Goal: Task Accomplishment & Management: Check status

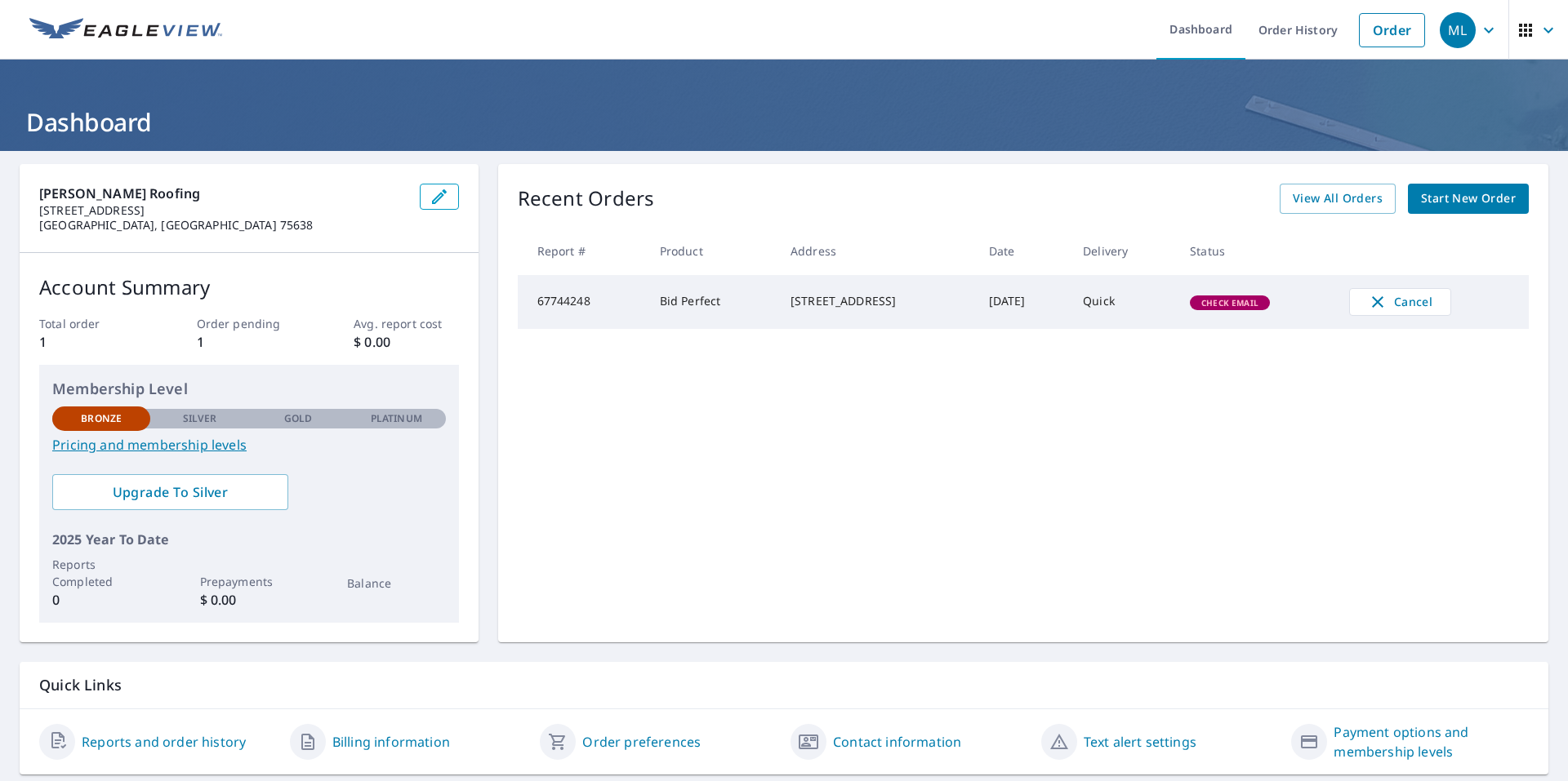
click at [1165, 315] on td "Quick" at bounding box center [1123, 302] width 107 height 54
click at [668, 308] on td "Bid Perfect" at bounding box center [712, 302] width 131 height 54
click at [866, 309] on div "[STREET_ADDRESS]" at bounding box center [876, 301] width 172 height 17
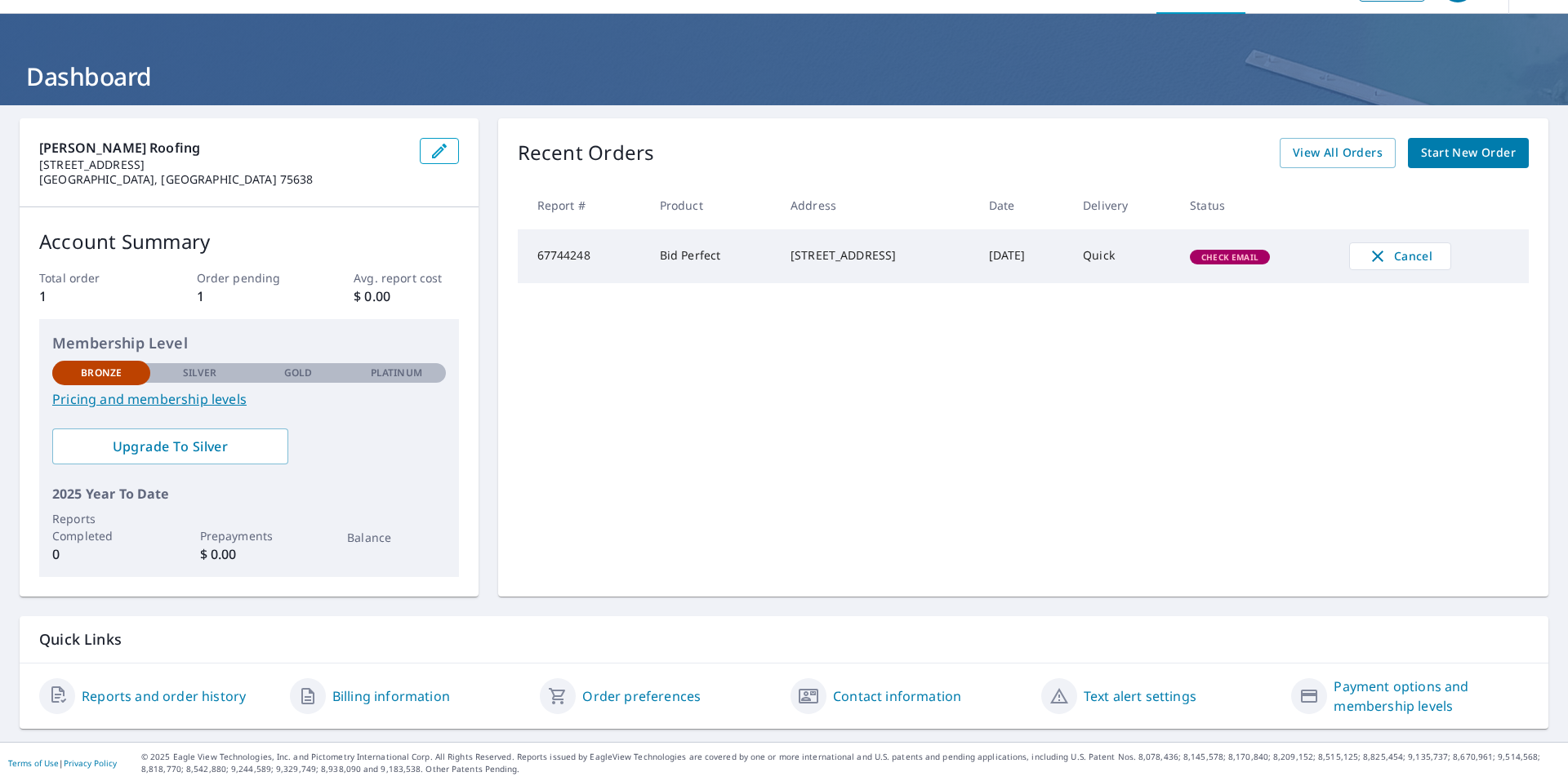
scroll to position [48, 0]
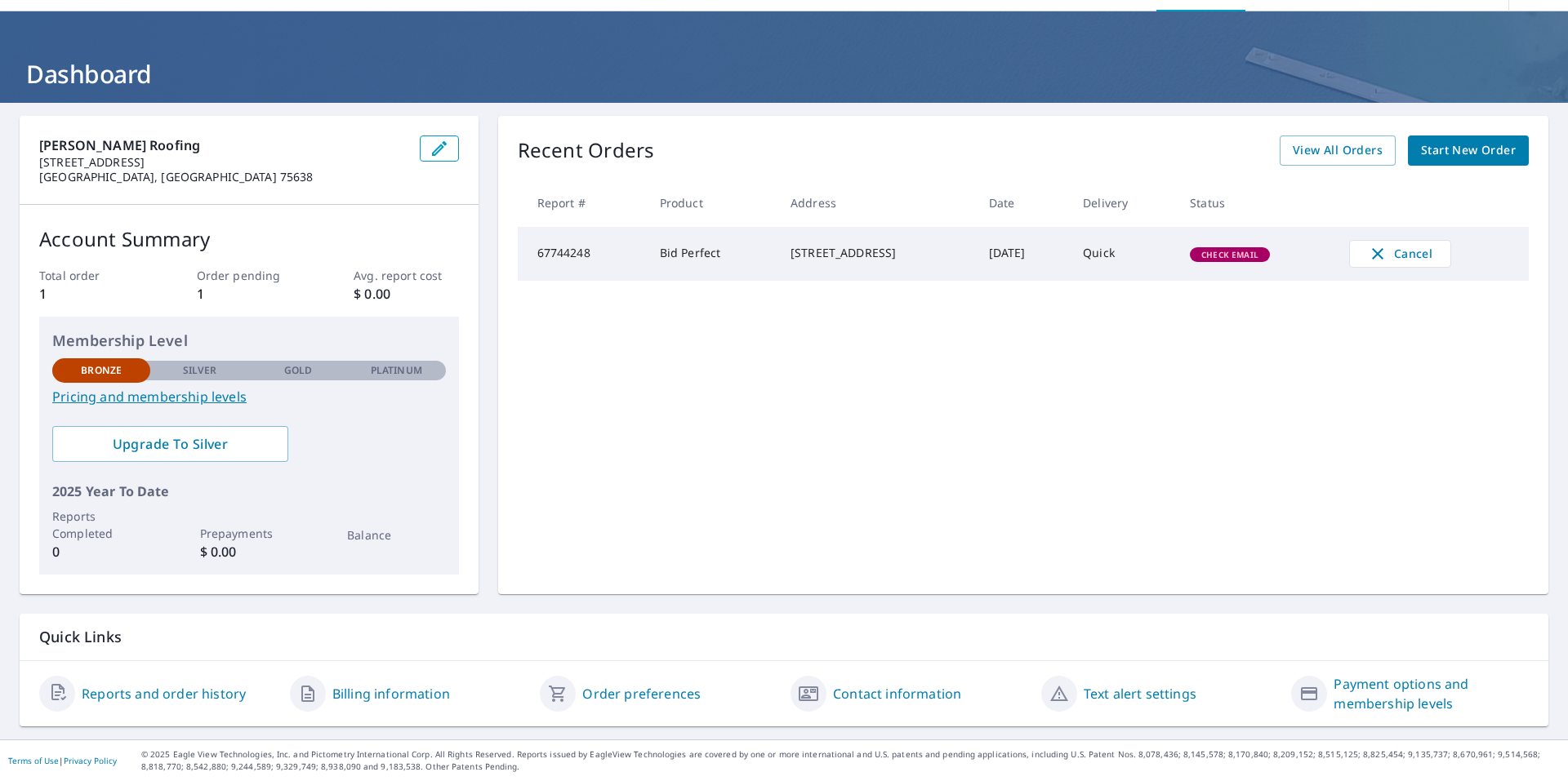
click at [159, 700] on link "Reports and order history" at bounding box center [164, 694] width 164 height 20
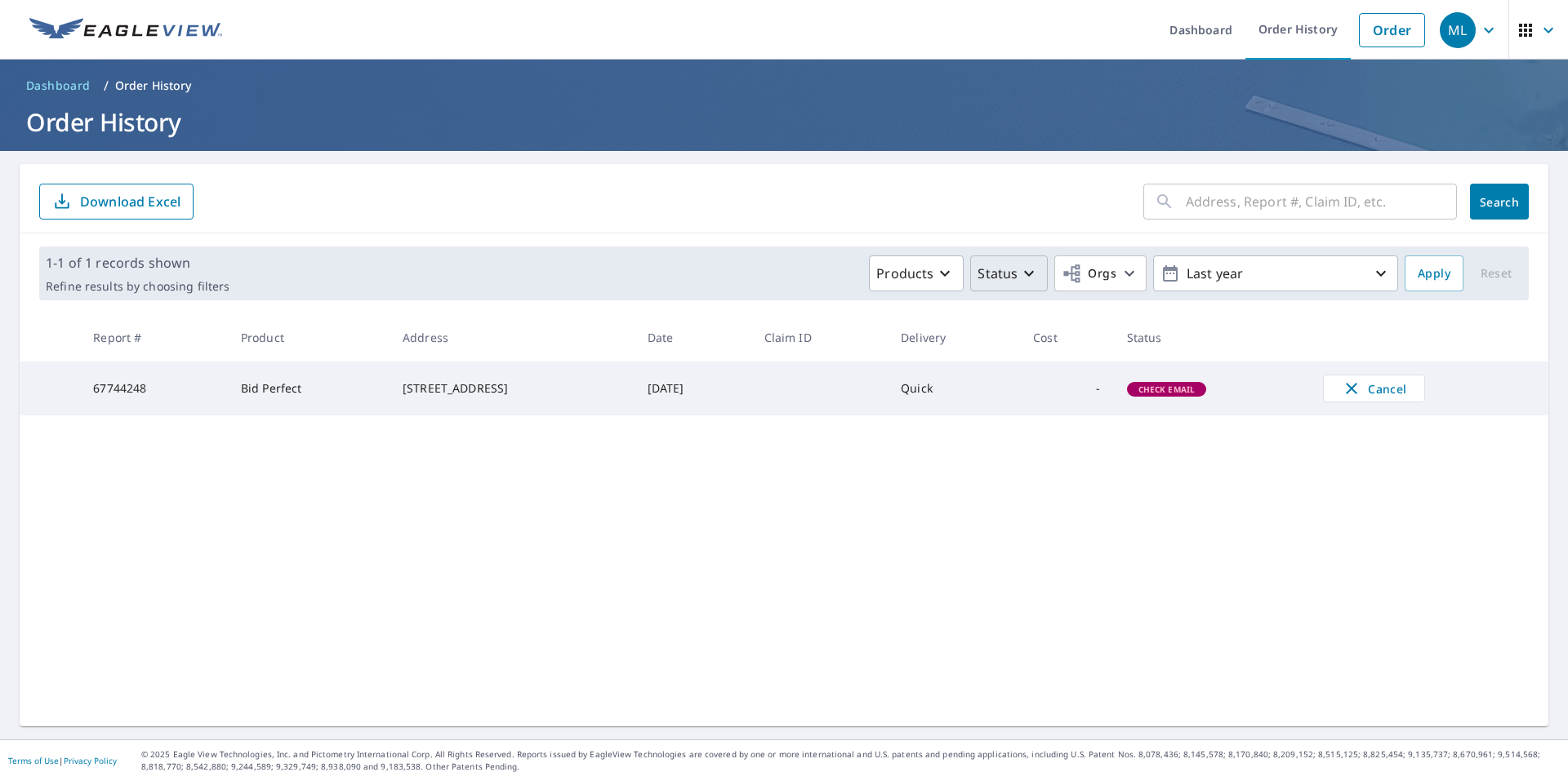
click at [1024, 276] on icon "button" at bounding box center [1029, 274] width 10 height 6
click at [1019, 276] on icon "button" at bounding box center [1029, 274] width 20 height 20
click at [940, 273] on icon "button" at bounding box center [945, 274] width 10 height 6
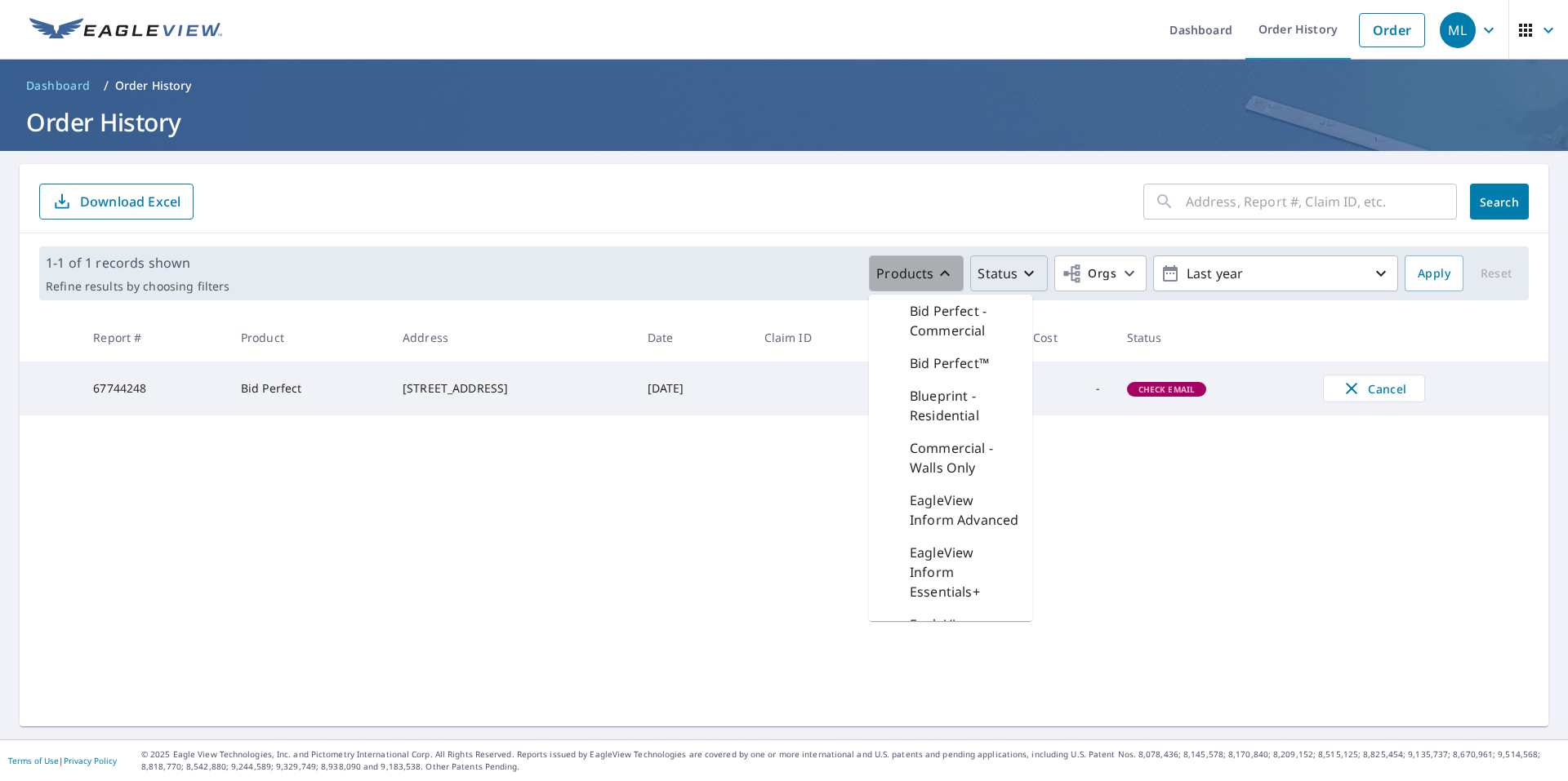
click at [933, 285] on button "Products" at bounding box center [916, 273] width 94 height 36
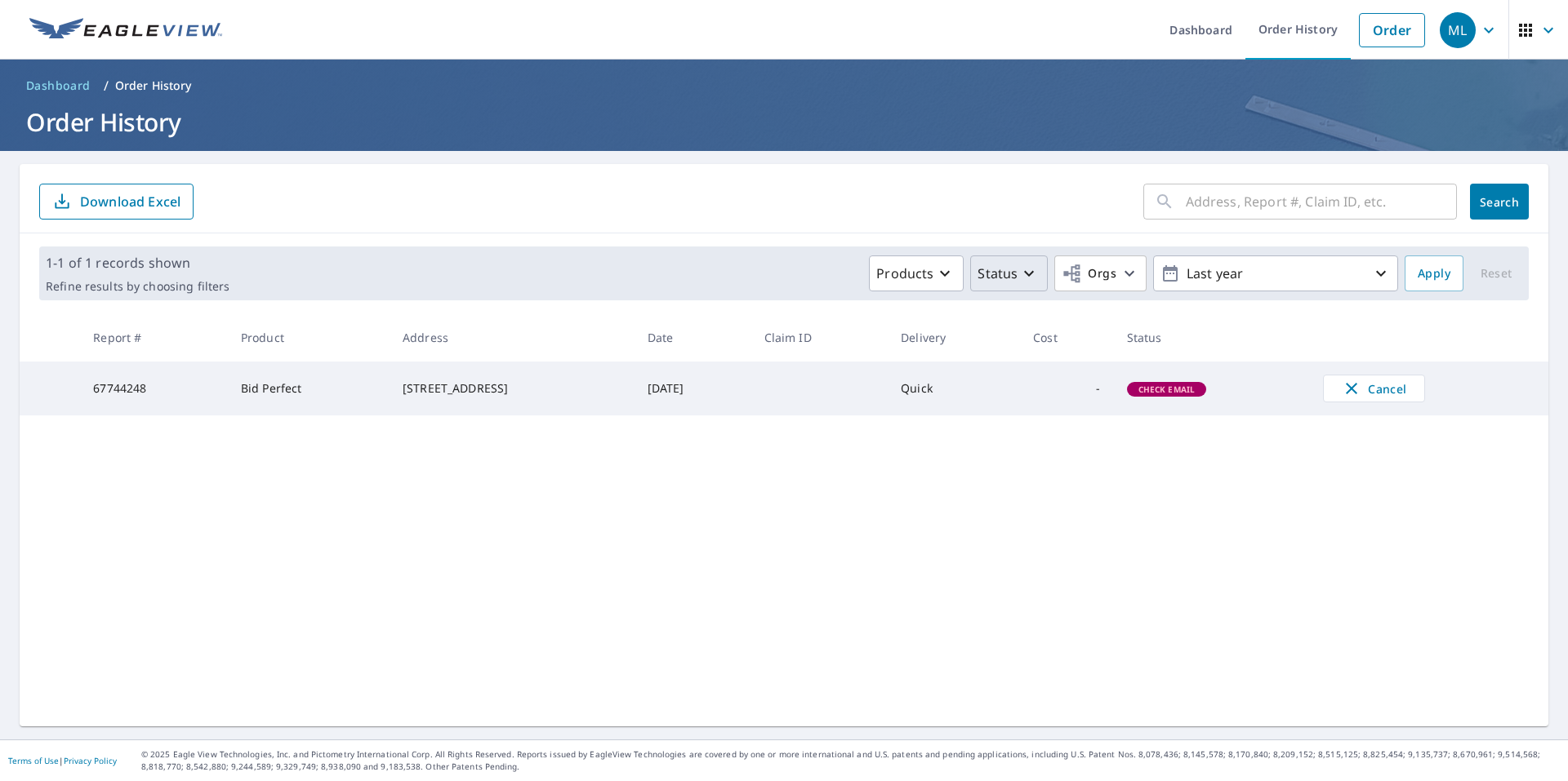
drag, startPoint x: 317, startPoint y: 396, endPoint x: 214, endPoint y: 388, distance: 103.3
click at [228, 392] on td "Bid Perfect" at bounding box center [308, 388] width 161 height 54
drag, startPoint x: 1177, startPoint y: 392, endPoint x: 963, endPoint y: 254, distance: 254.6
click at [1176, 391] on span "Check Email" at bounding box center [1167, 390] width 77 height 12
drag, startPoint x: 631, startPoint y: 388, endPoint x: 757, endPoint y: 227, distance: 204.4
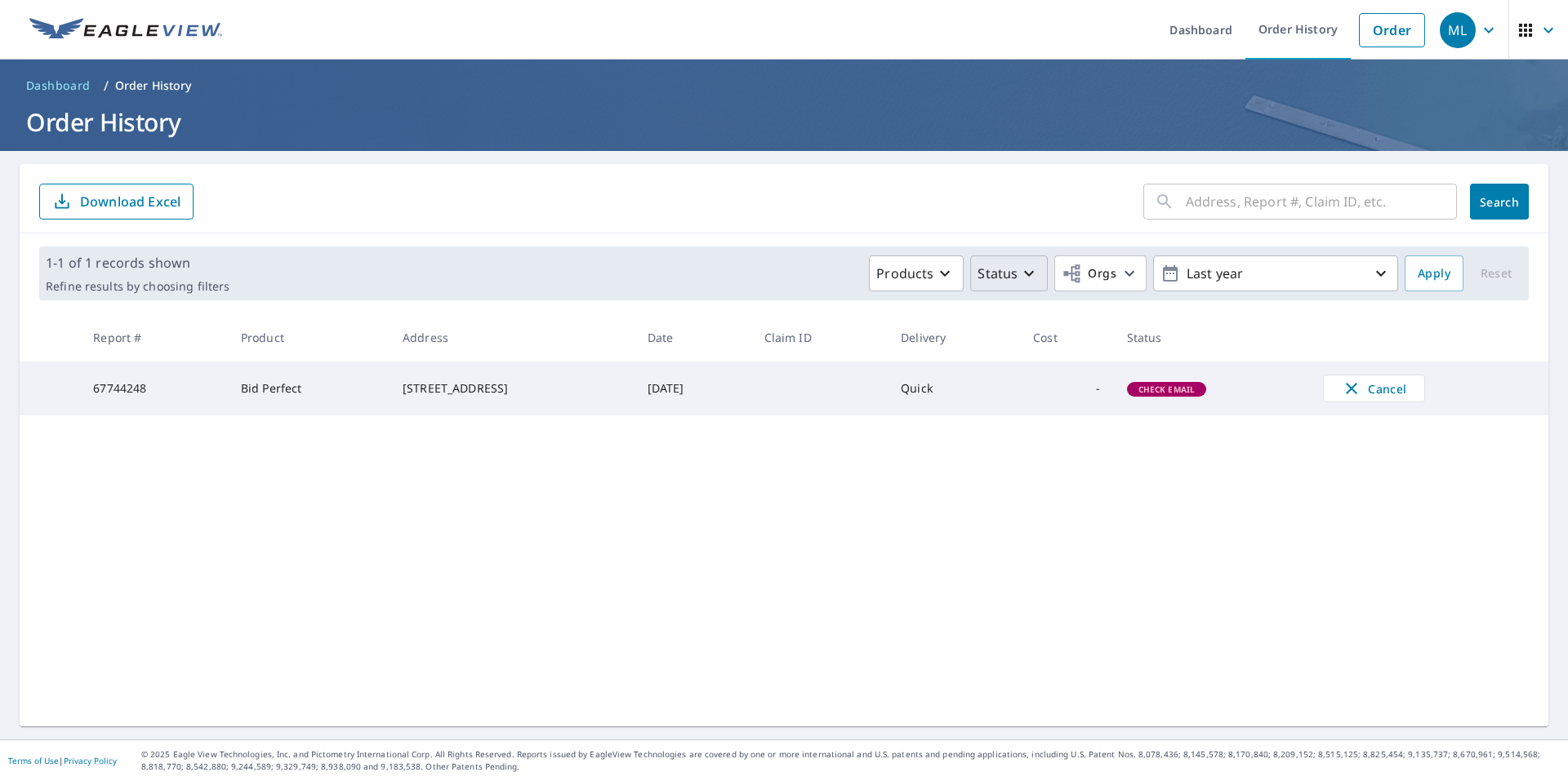
click at [1027, 533] on div "​ Search Download Excel 1-1 of 1 records shown Refine results by choosing filte…" at bounding box center [784, 445] width 1528 height 563
click at [86, 16] on link at bounding box center [126, 30] width 213 height 60
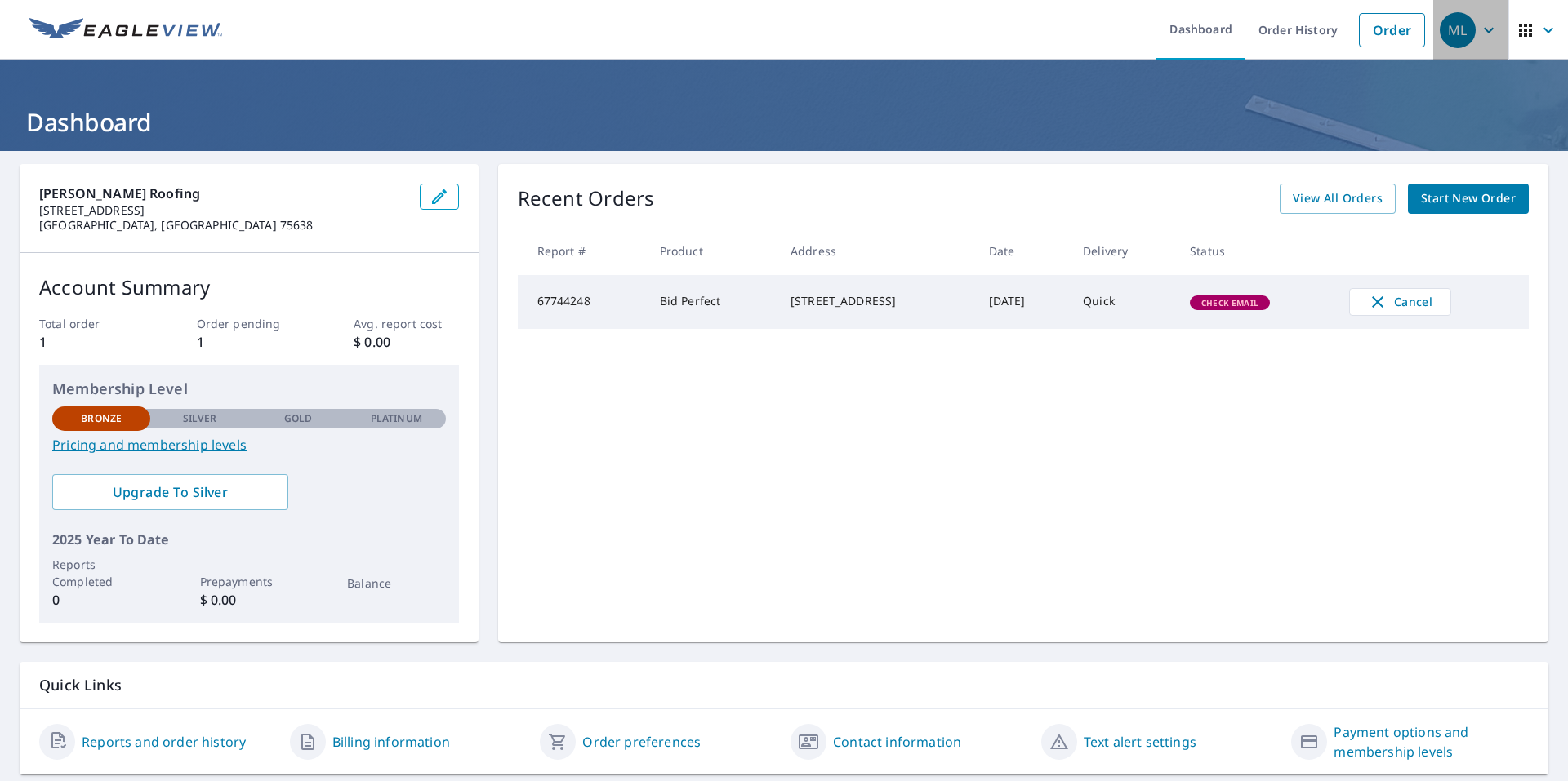
click at [1492, 31] on button "ML" at bounding box center [1470, 30] width 75 height 60
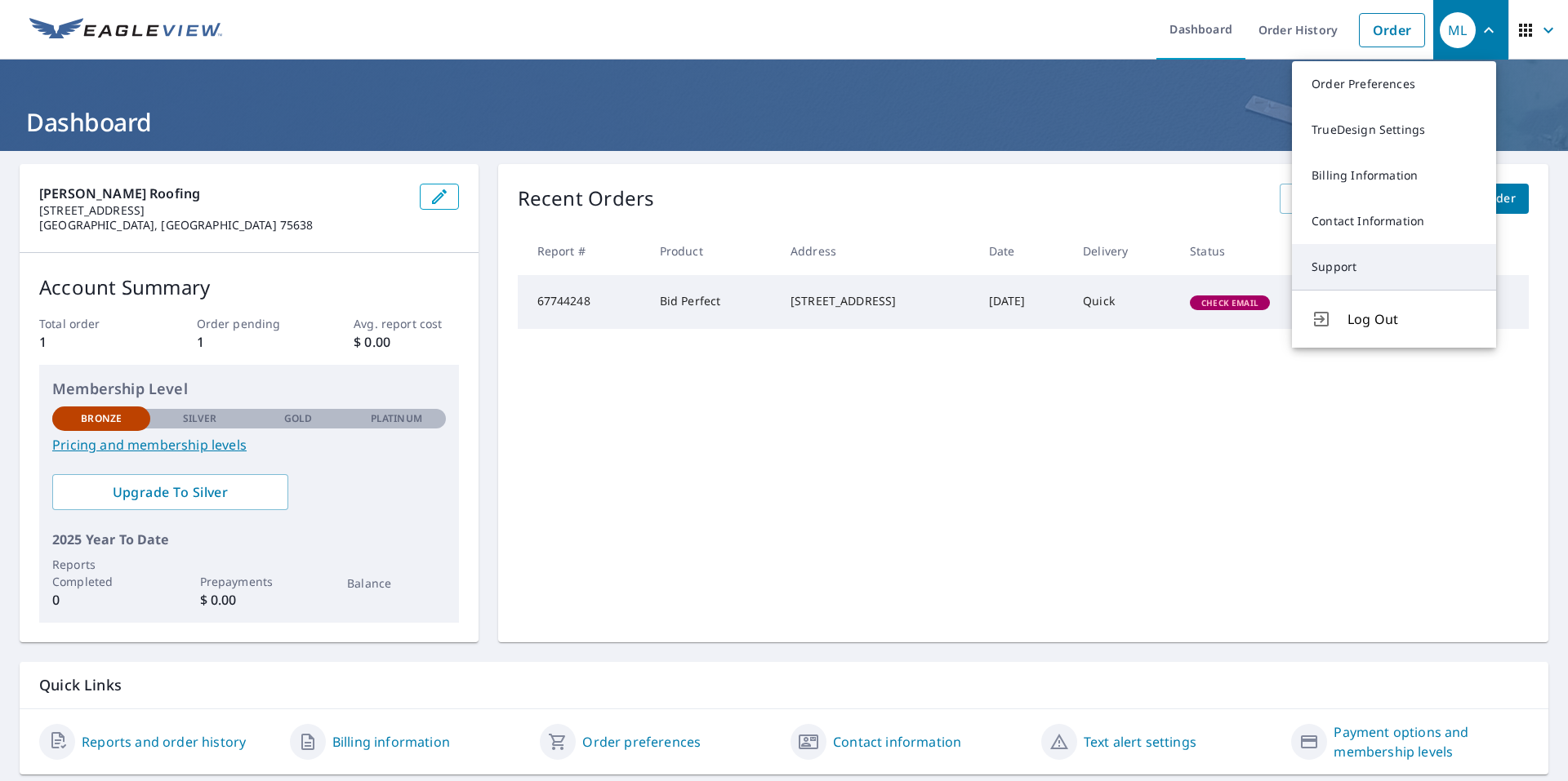
click at [1405, 271] on link "Support" at bounding box center [1393, 266] width 204 height 46
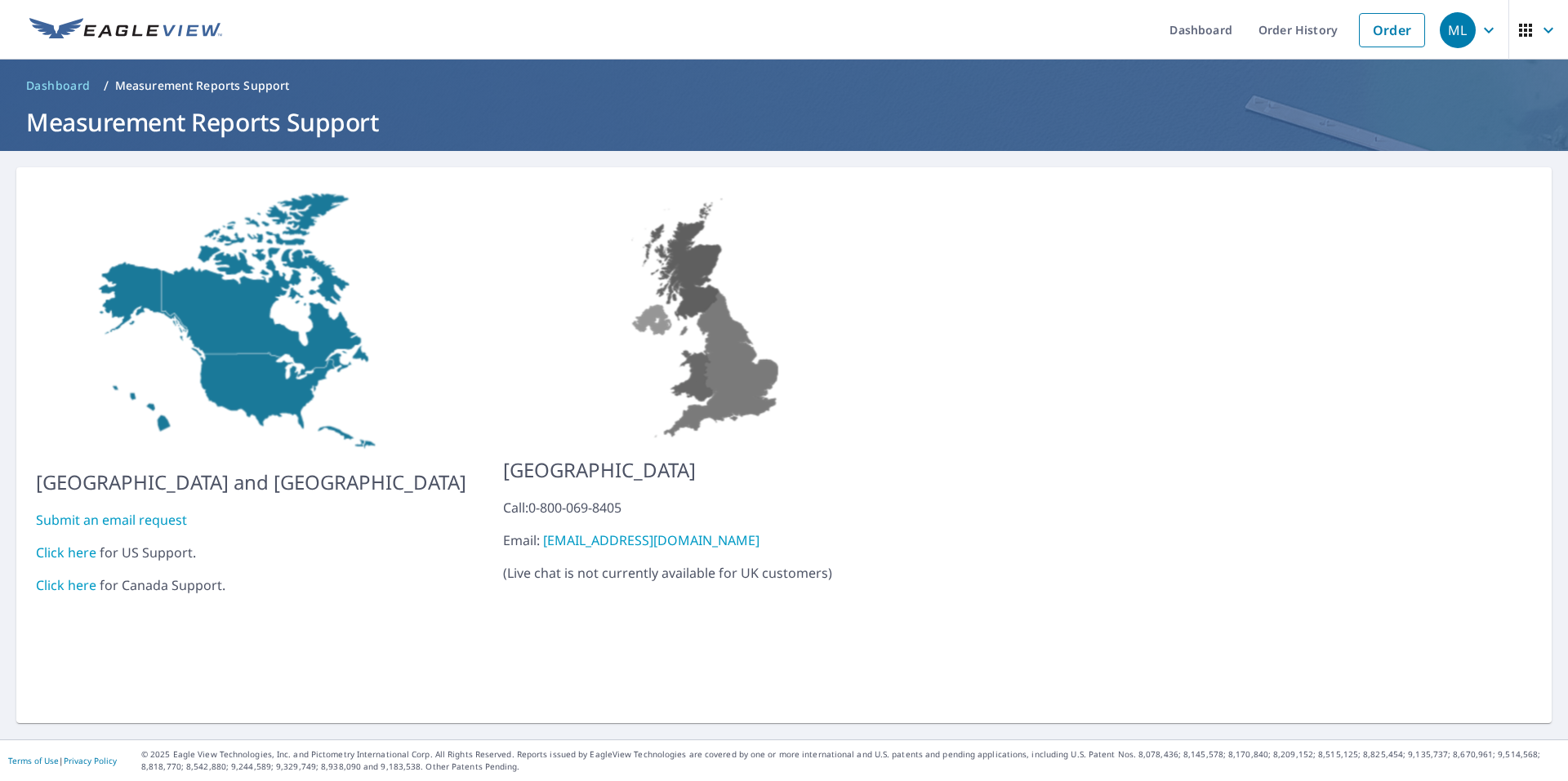
click at [116, 514] on link "Submit an email request" at bounding box center [111, 520] width 151 height 18
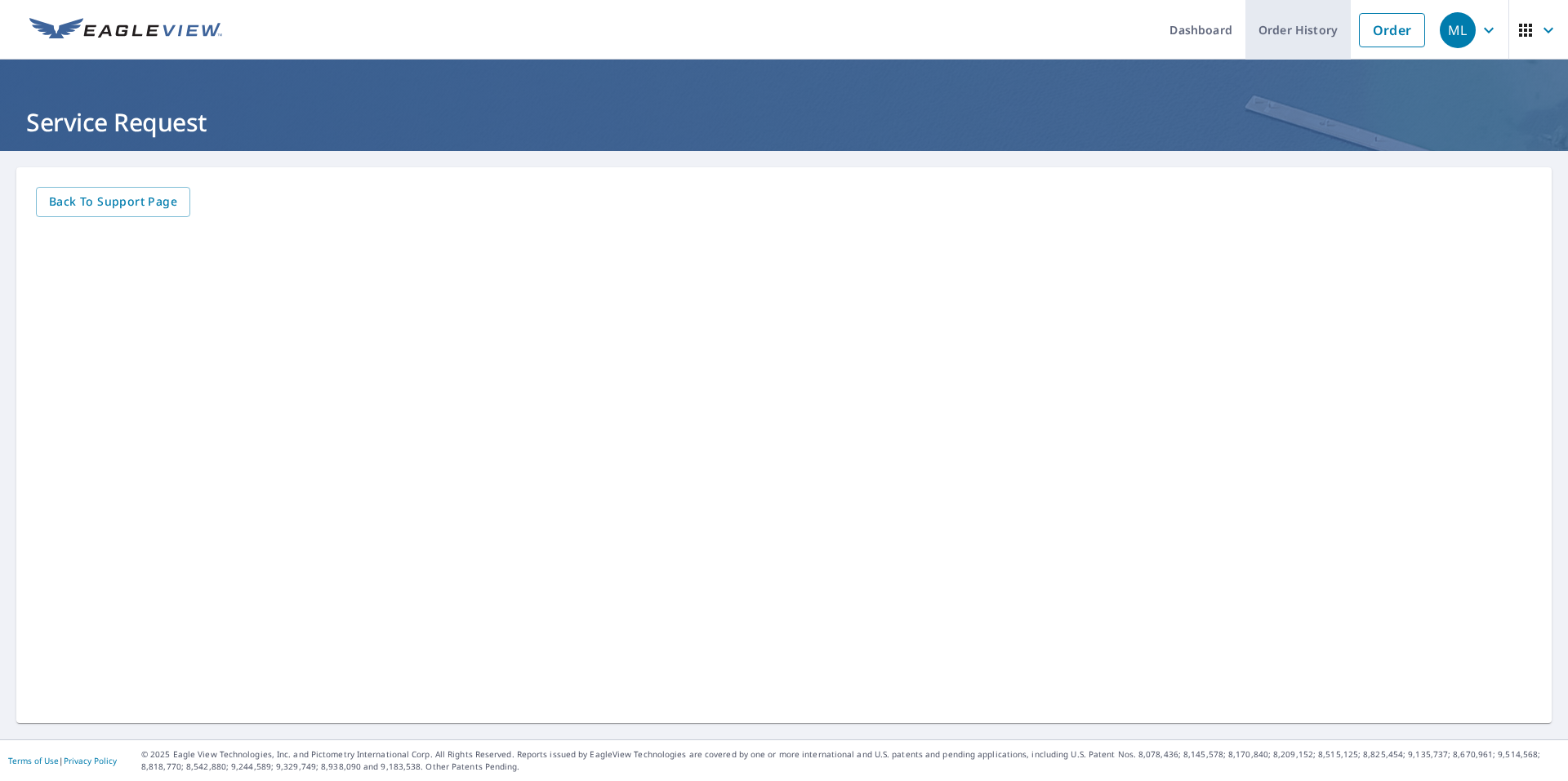
click at [1290, 26] on link "Order History" at bounding box center [1297, 30] width 105 height 60
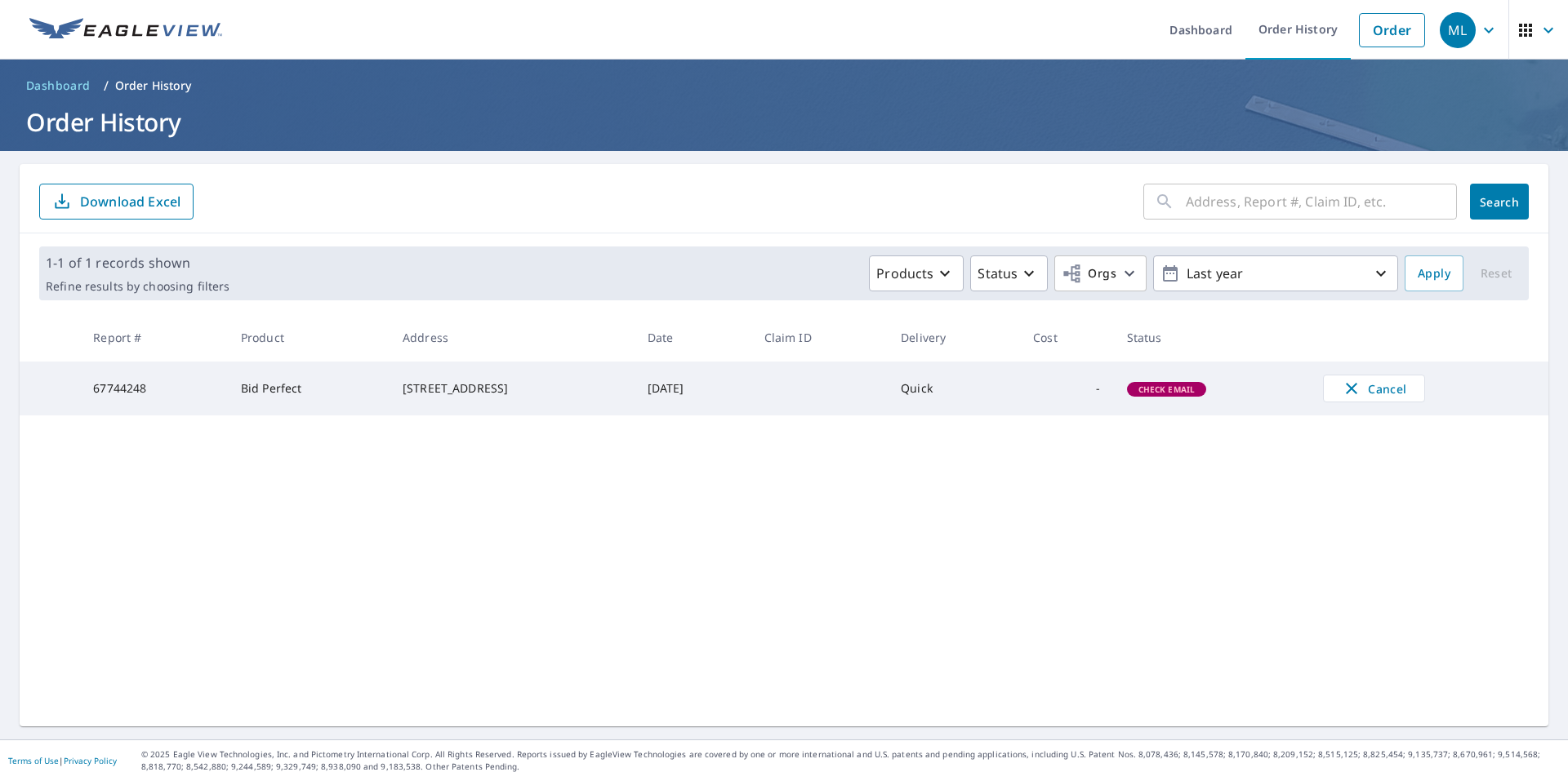
click at [1201, 387] on span "Check Email" at bounding box center [1167, 390] width 77 height 12
